Goal: Transaction & Acquisition: Purchase product/service

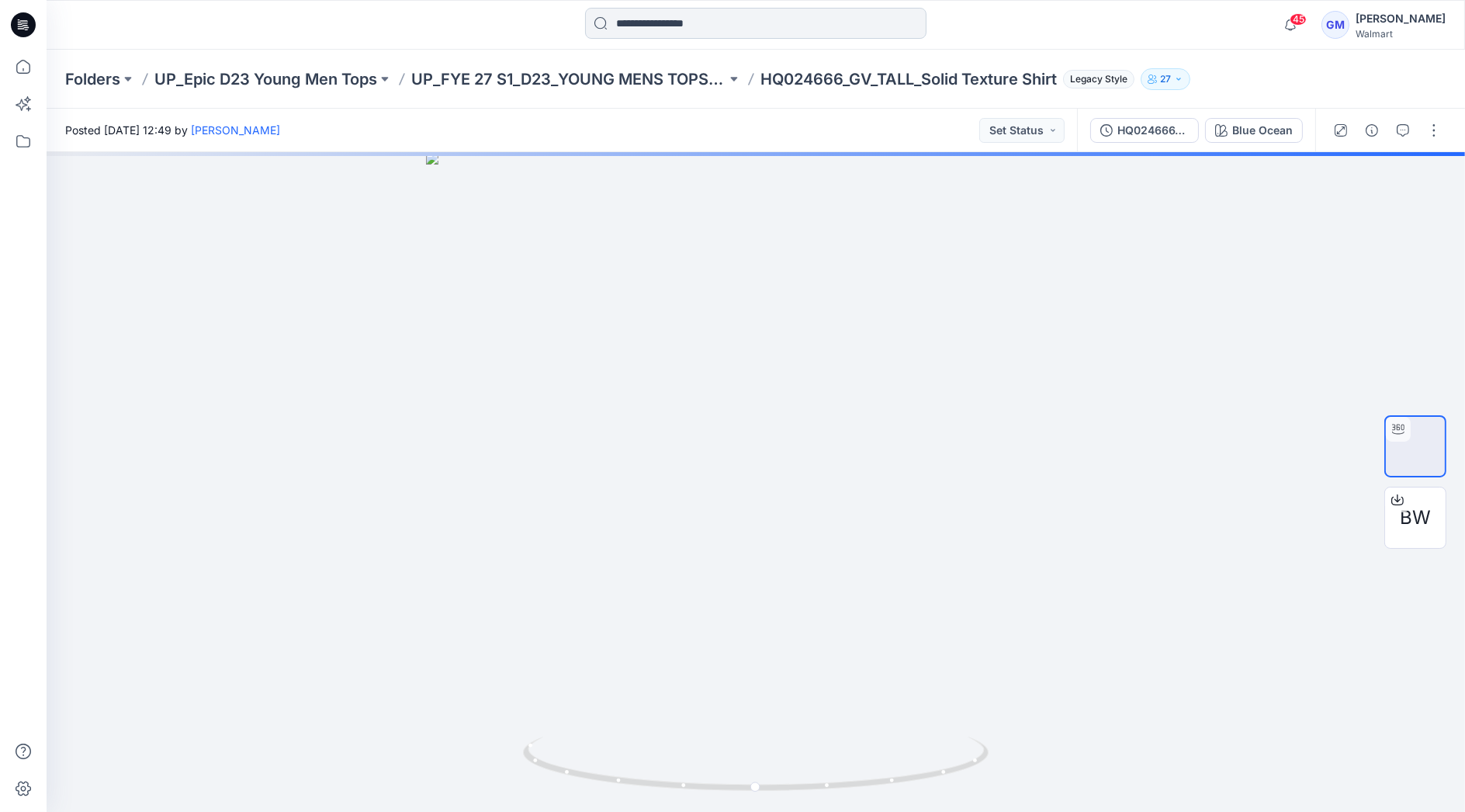
click at [671, 21] on input at bounding box center [756, 23] width 341 height 31
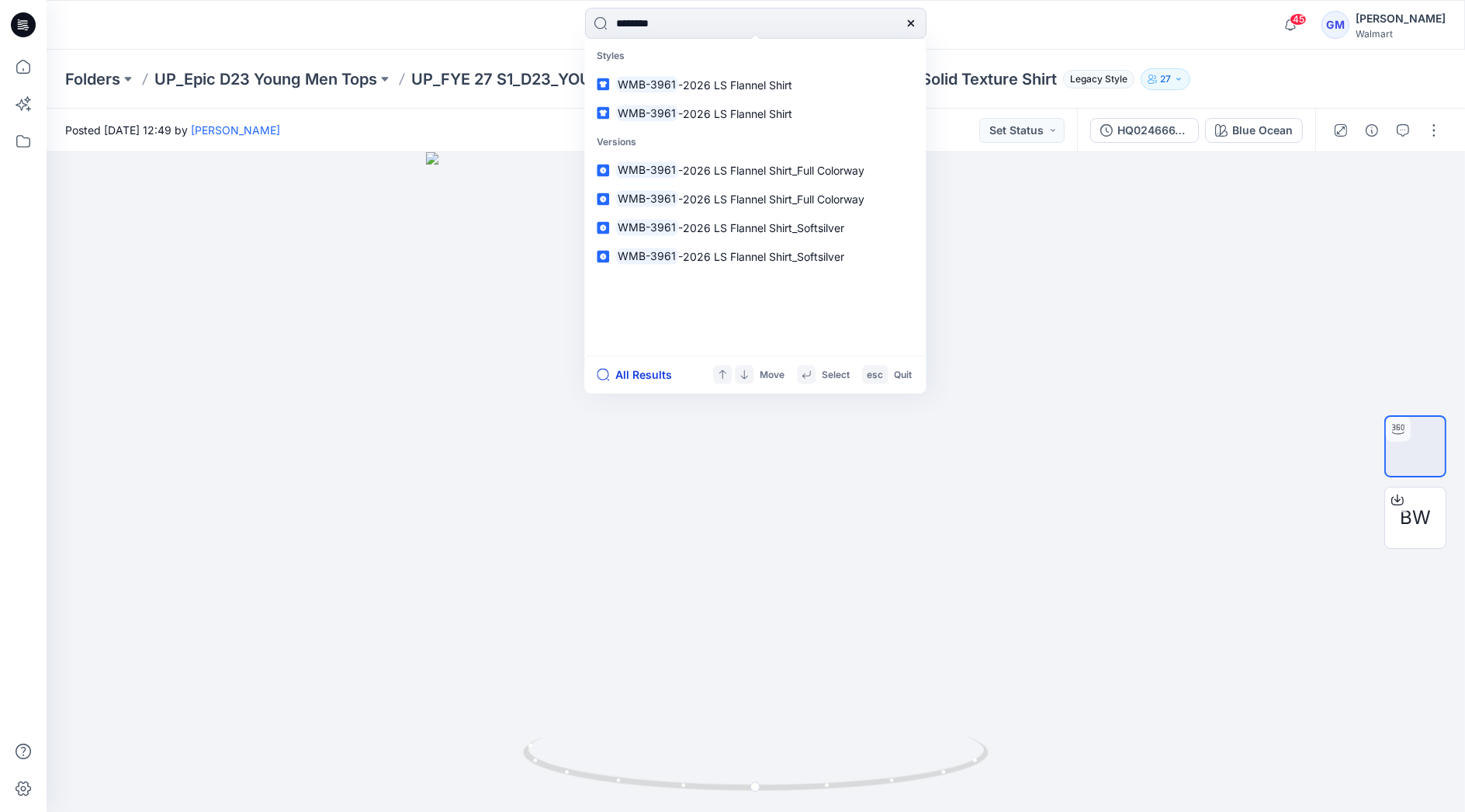
type input "********"
click at [646, 374] on button "All Results" at bounding box center [639, 374] width 85 height 18
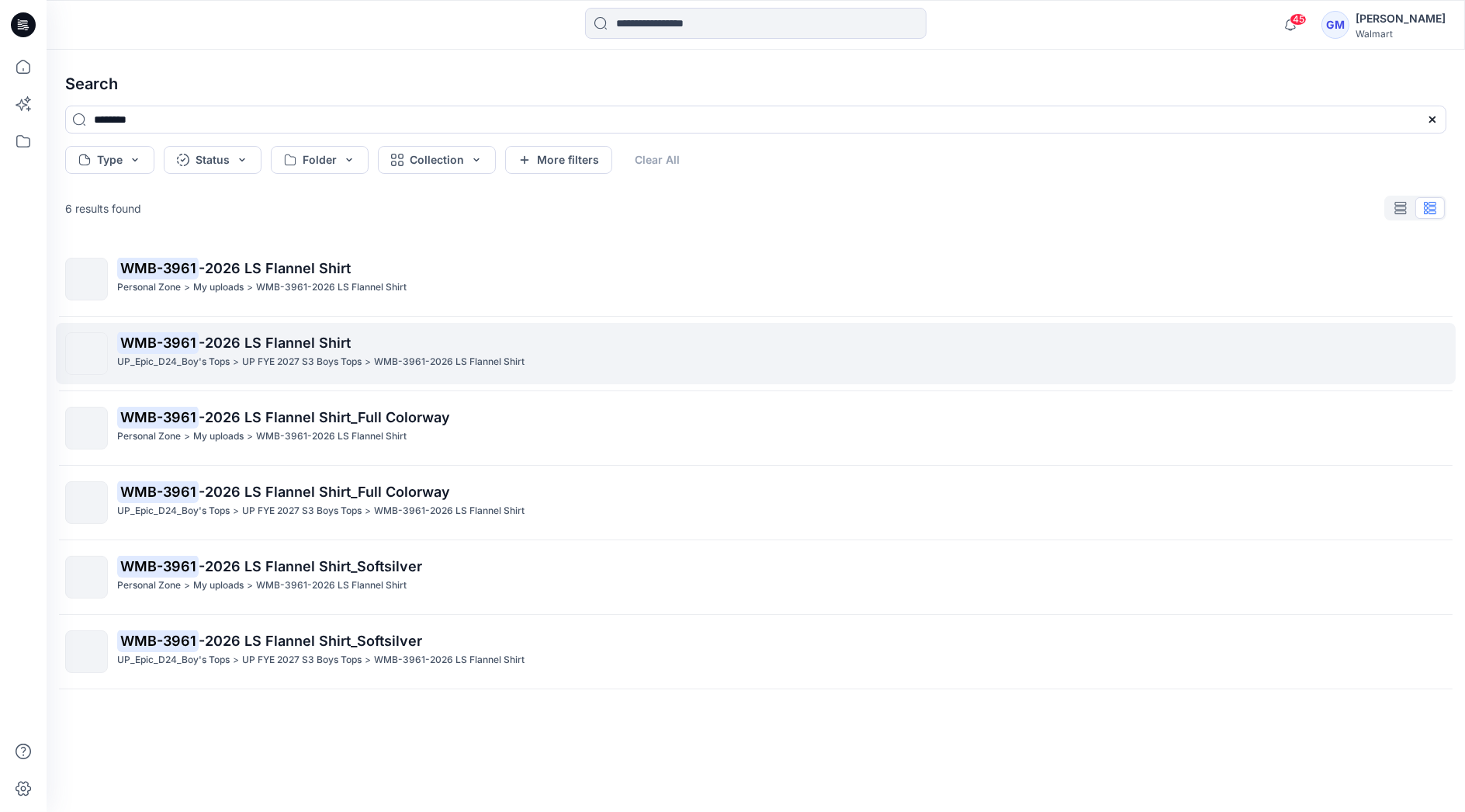
click at [301, 353] on p "WMB-3961 -2026 LS Flannel Shirt" at bounding box center [781, 343] width 1328 height 21
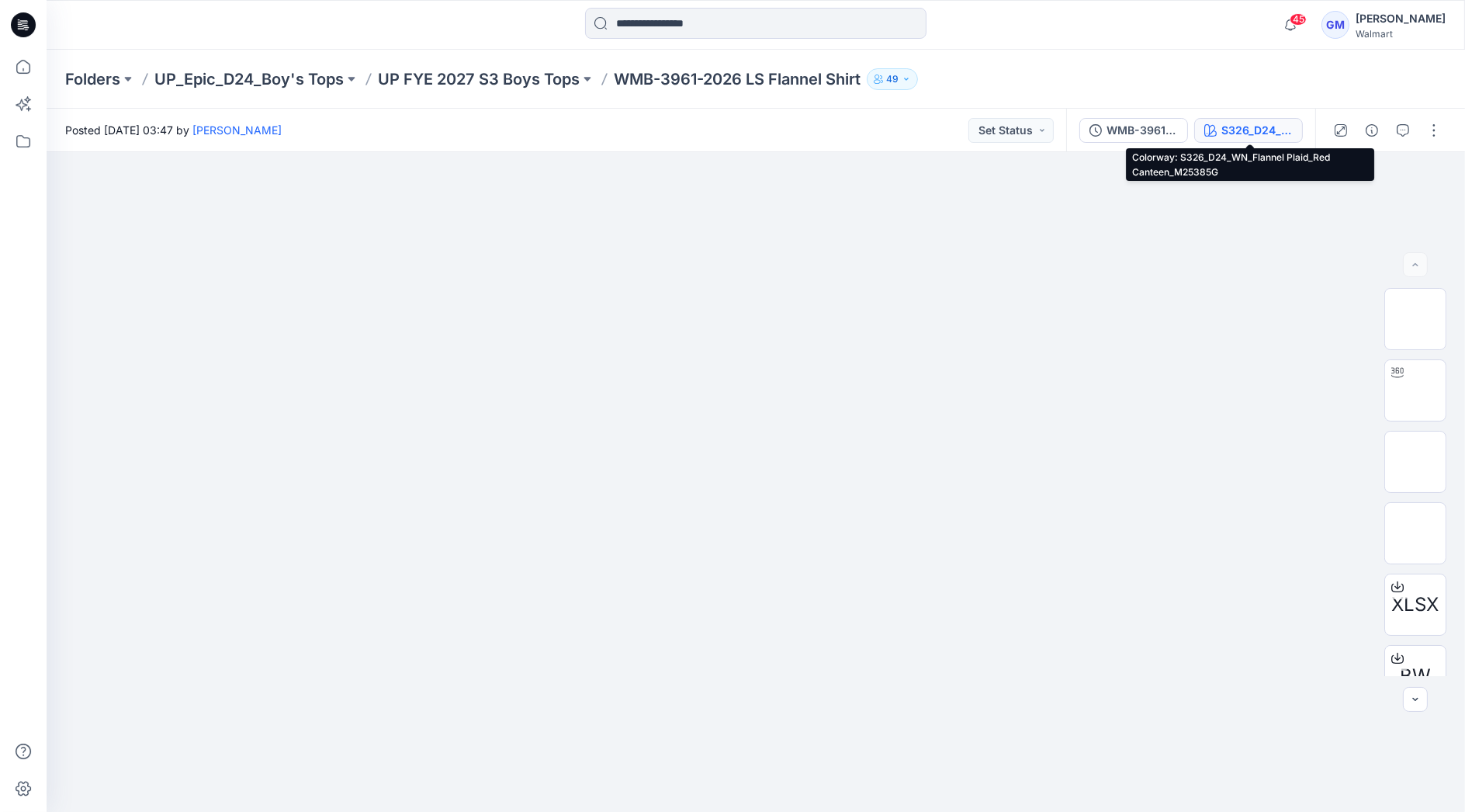
click at [840, 126] on div "S326_D24_WN_Flannel Plaid_Red Canteen_M25385G" at bounding box center [1257, 131] width 72 height 17
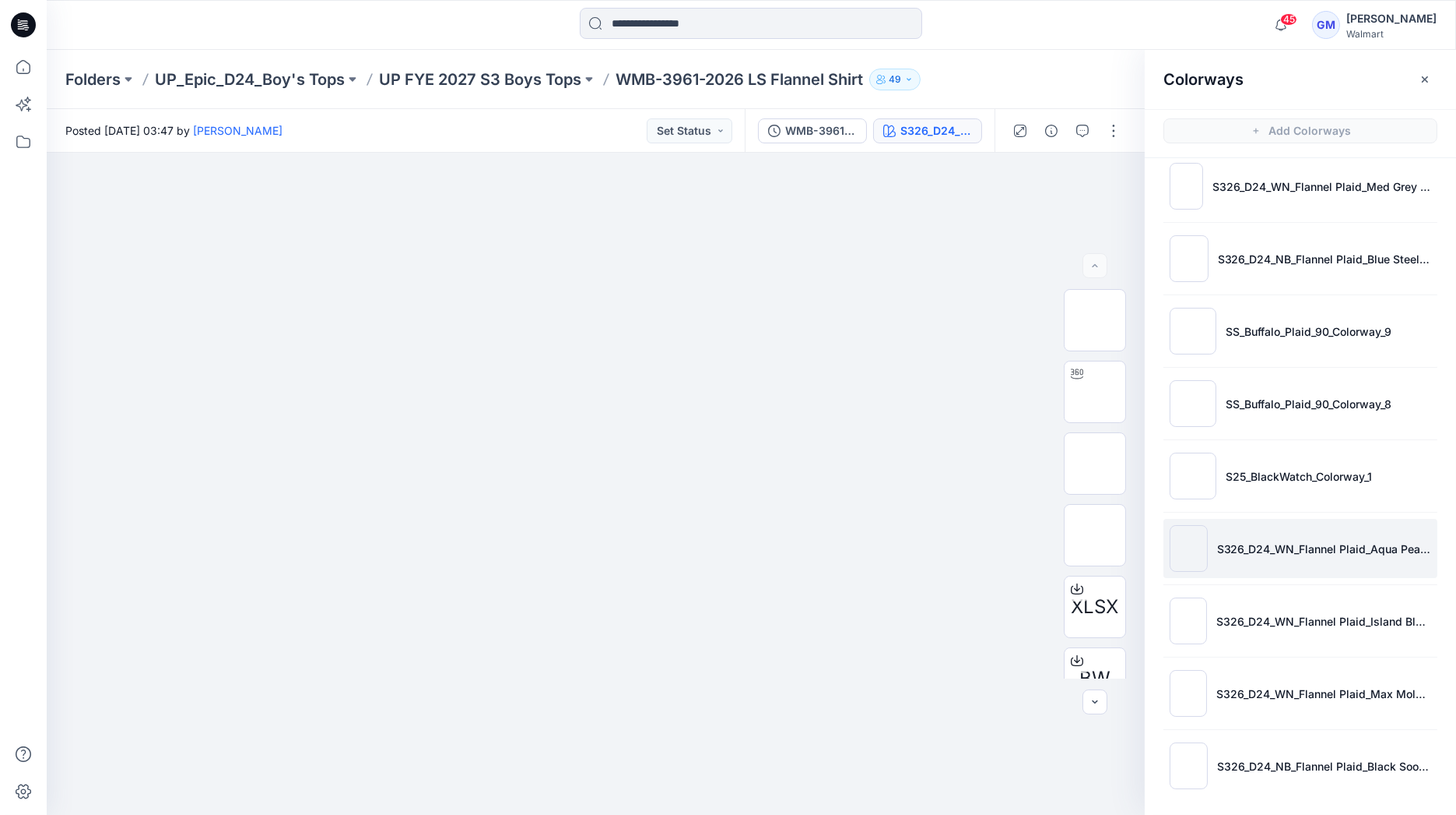
scroll to position [4, 0]
